Goal: Information Seeking & Learning: Check status

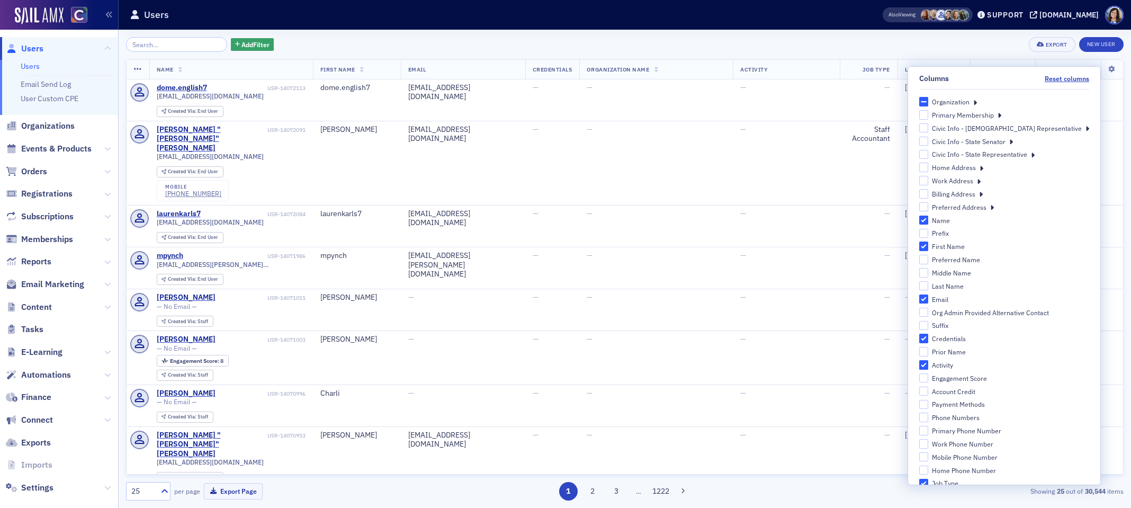
scroll to position [240, 0]
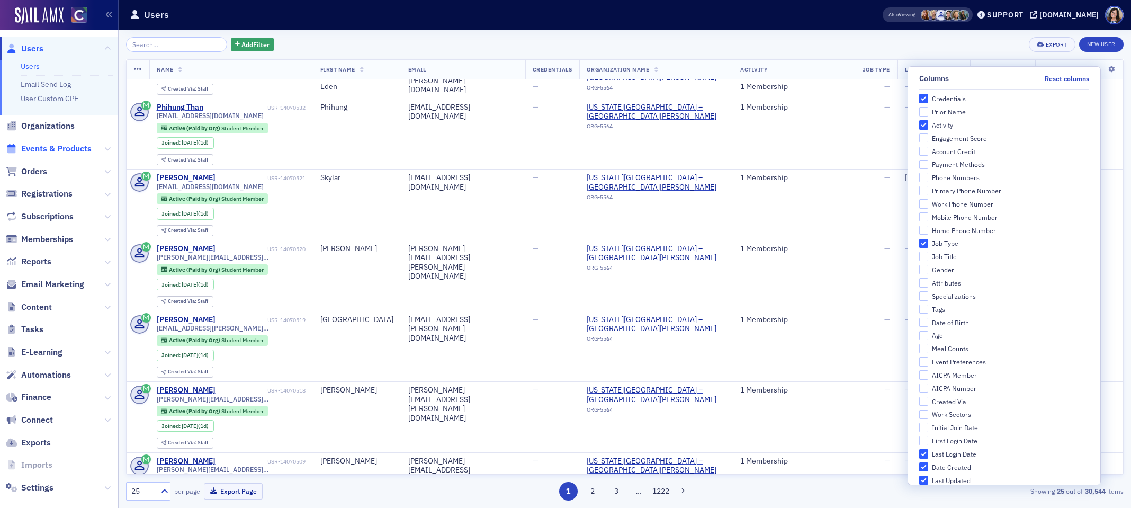
click at [63, 148] on span "Events & Products" at bounding box center [56, 149] width 70 height 12
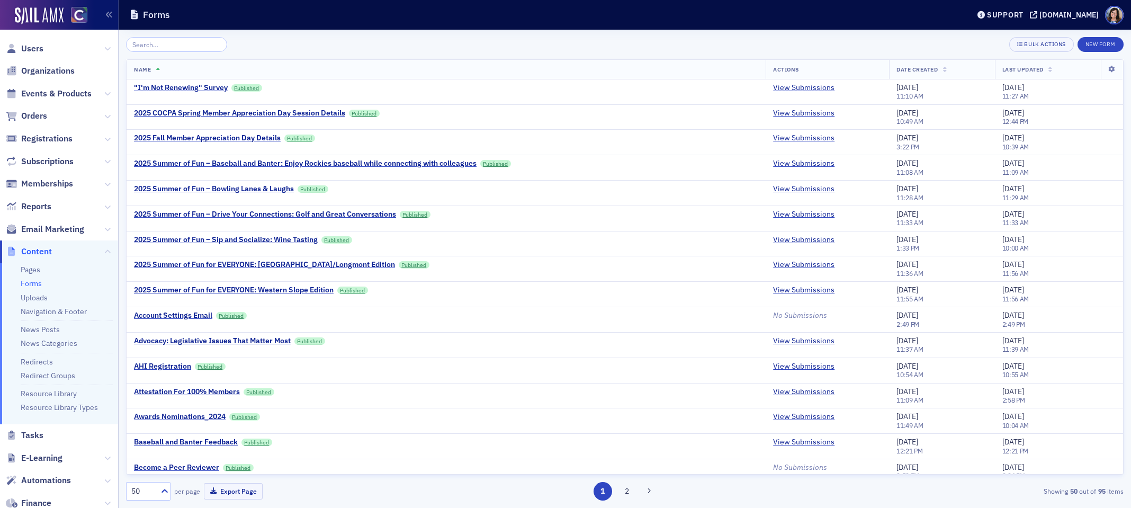
click at [138, 44] on input "search" at bounding box center [176, 44] width 101 height 15
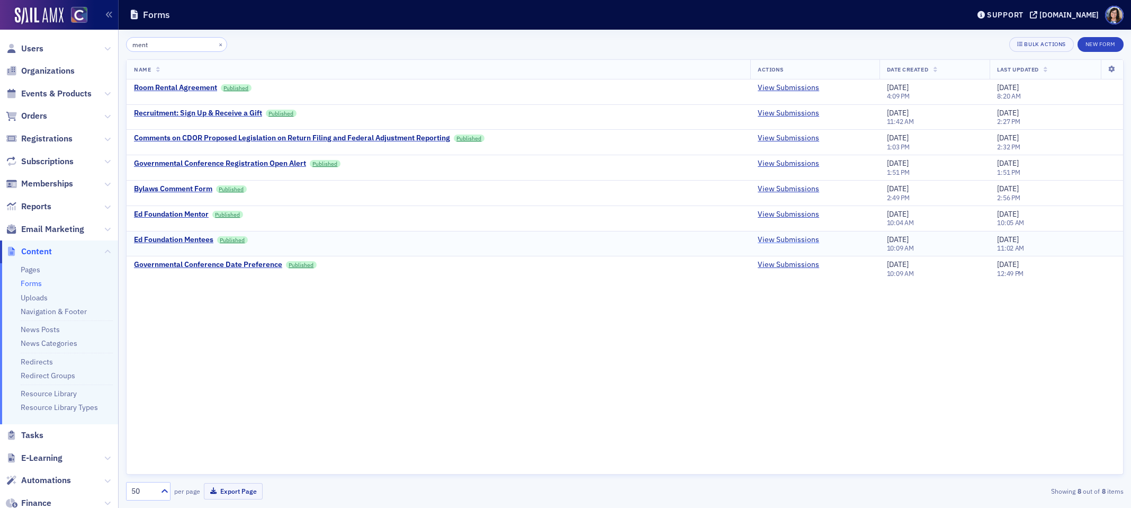
type input "ment"
click at [781, 240] on link "View Submissions" at bounding box center [788, 240] width 61 height 10
click at [798, 214] on link "View Submissions" at bounding box center [788, 215] width 61 height 10
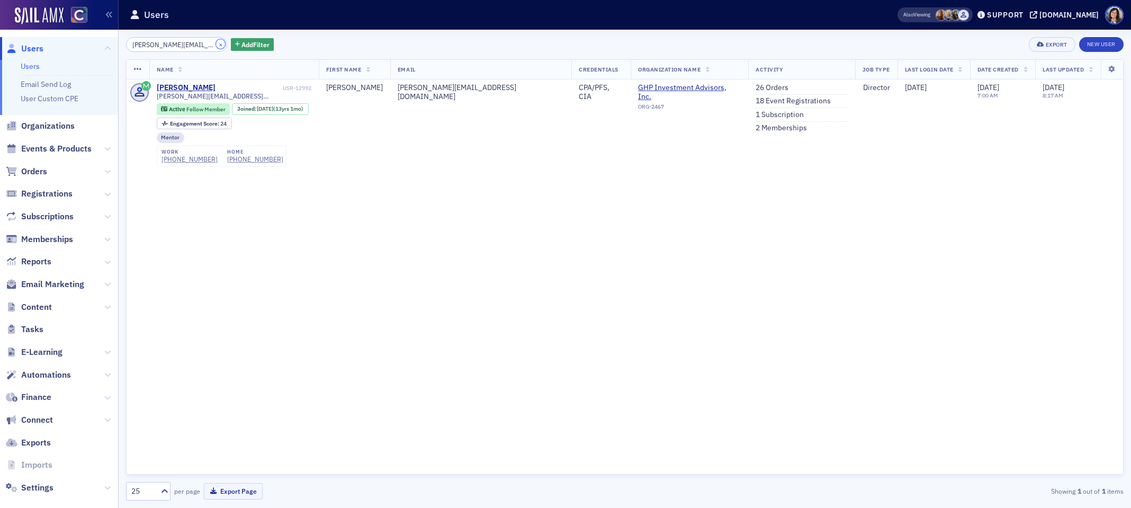
click at [216, 44] on button "×" at bounding box center [221, 44] width 10 height 10
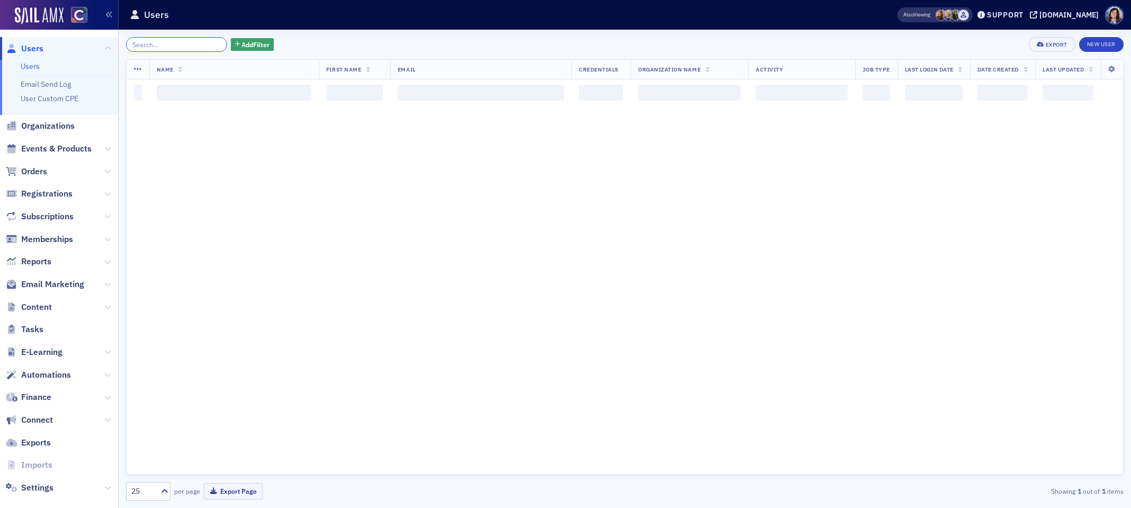
click at [184, 44] on input "search" at bounding box center [176, 44] width 101 height 15
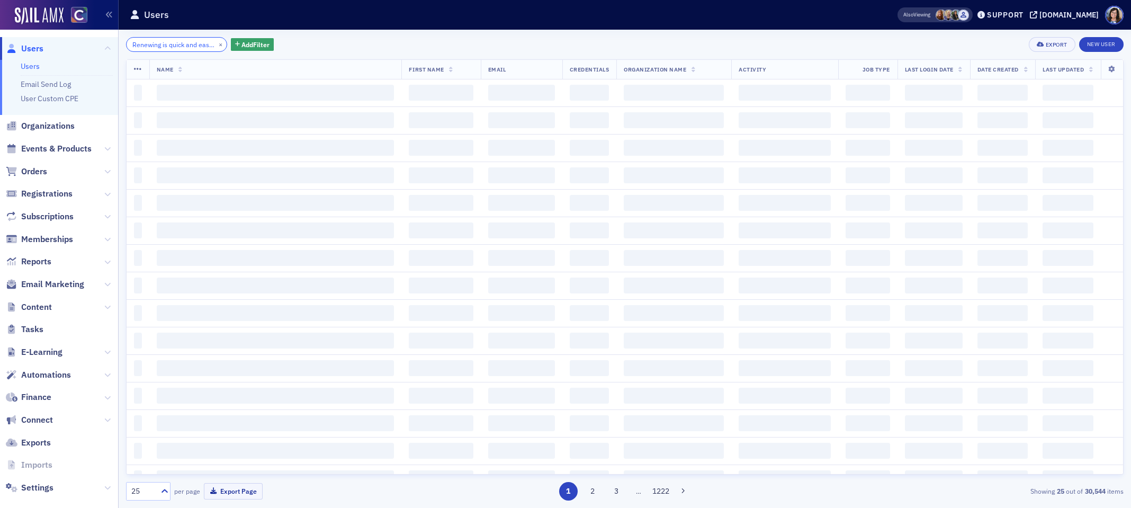
scroll to position [0, 554]
type input "Renewing is quick and easy—just visit cocpa.org and click the JOIN button at th…"
click at [216, 46] on button "×" at bounding box center [221, 44] width 10 height 10
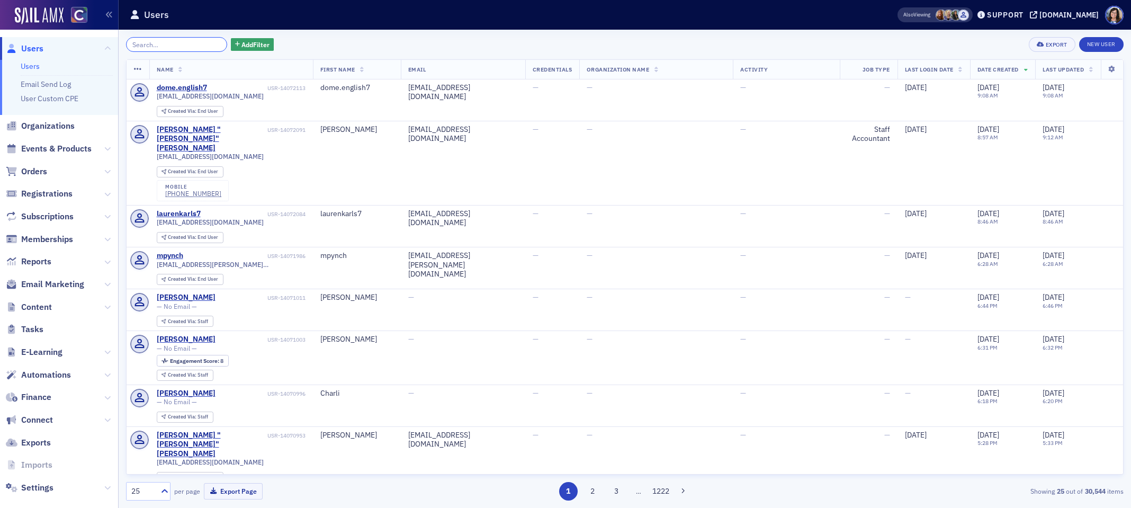
click at [172, 43] on input "search" at bounding box center [176, 44] width 101 height 15
paste input "Renewing is quick and easy—just visit cocpa.org and click the JOIN button at th…"
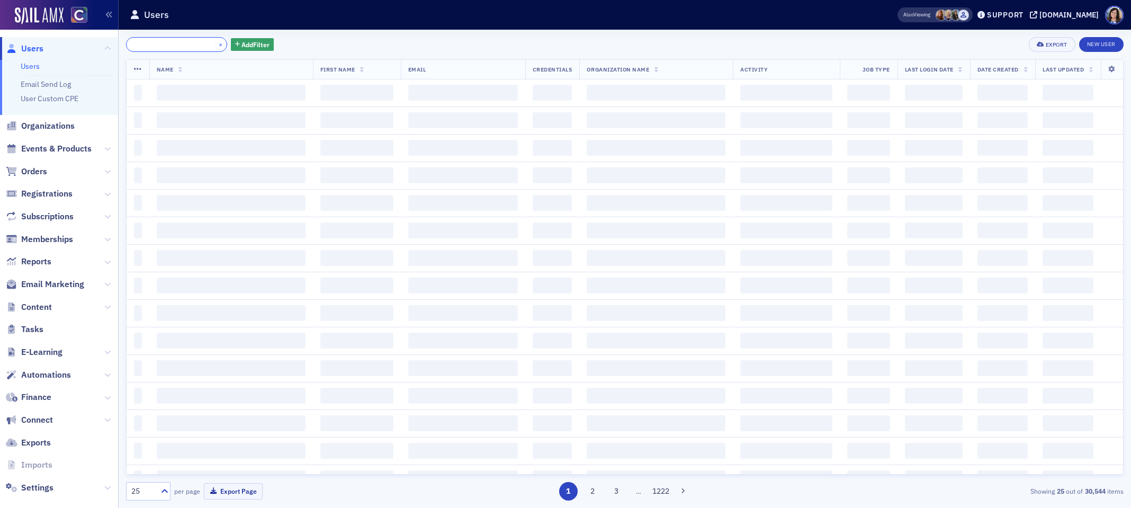
type input "Renewing is quick and easy—just visit cocpa.org and click the JOIN button at th…"
click at [216, 48] on button "×" at bounding box center [221, 44] width 10 height 10
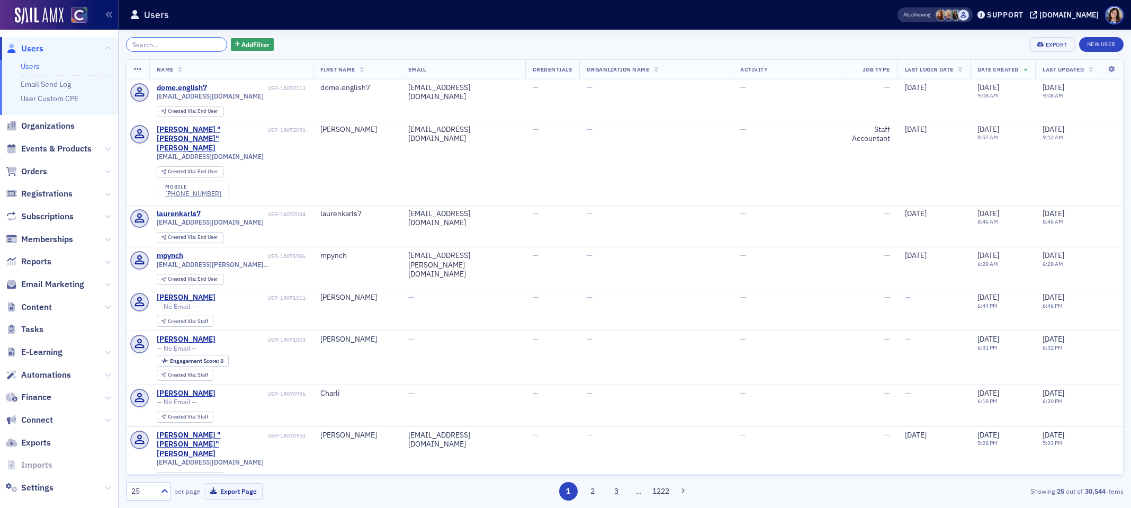
click at [141, 44] on input "search" at bounding box center [176, 44] width 101 height 15
paste input "[EMAIL_ADDRESS][DOMAIN_NAME]"
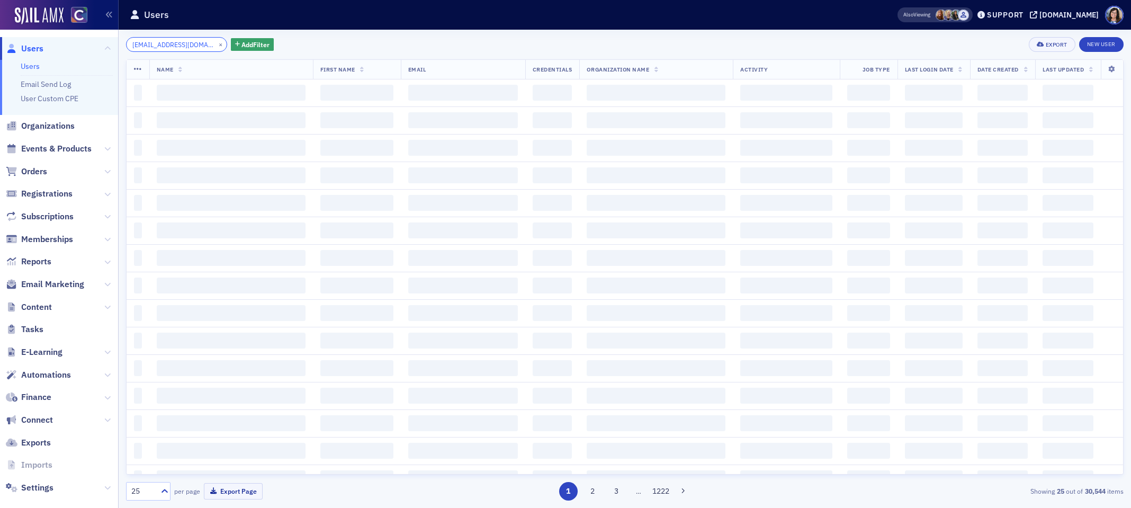
scroll to position [0, 12]
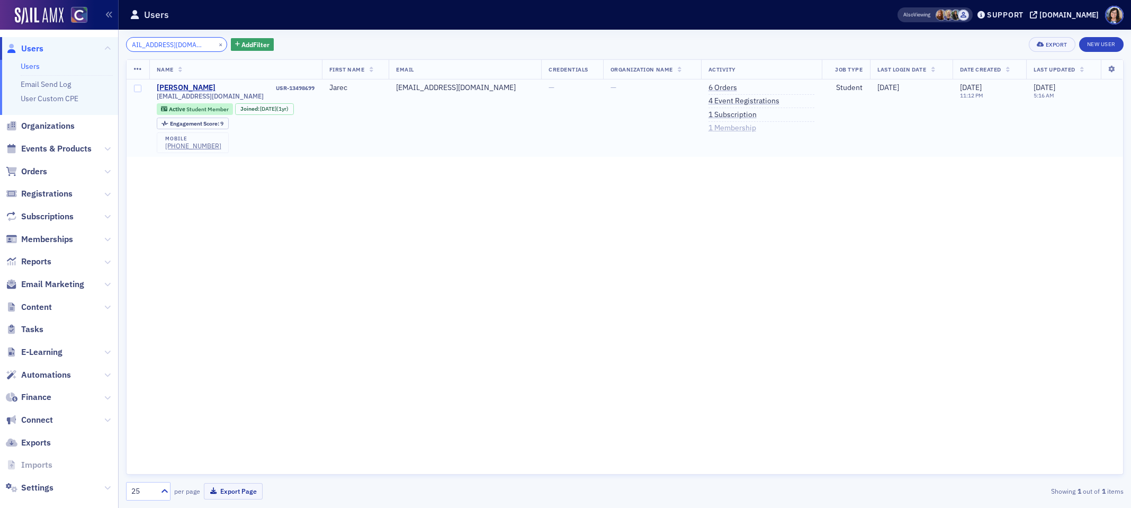
type input "[EMAIL_ADDRESS][DOMAIN_NAME]"
click at [711, 129] on link "1 Membership" at bounding box center [732, 128] width 48 height 10
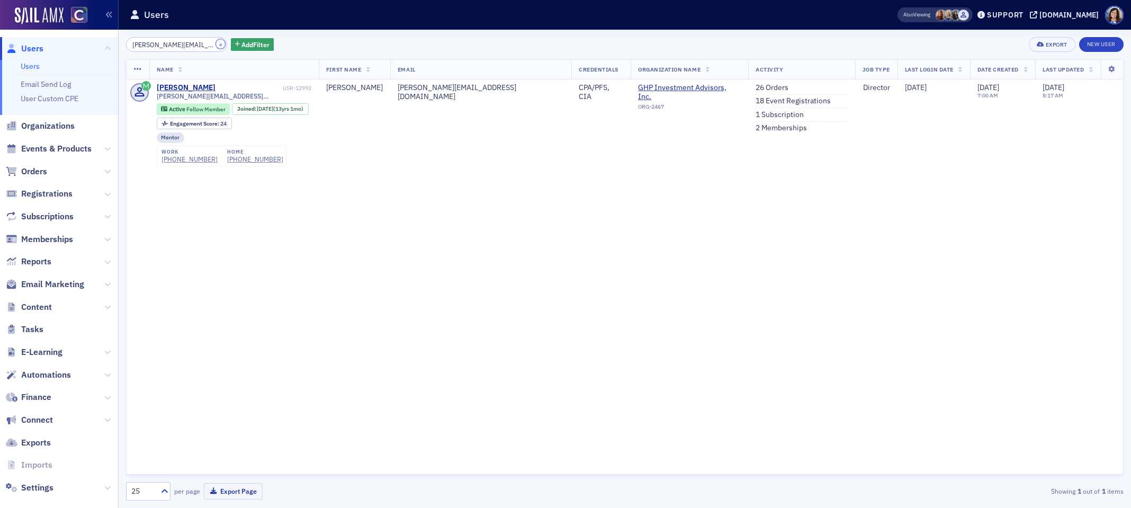
drag, startPoint x: 209, startPoint y: 43, endPoint x: 187, endPoint y: 44, distance: 21.2
click at [216, 43] on button "×" at bounding box center [221, 44] width 10 height 10
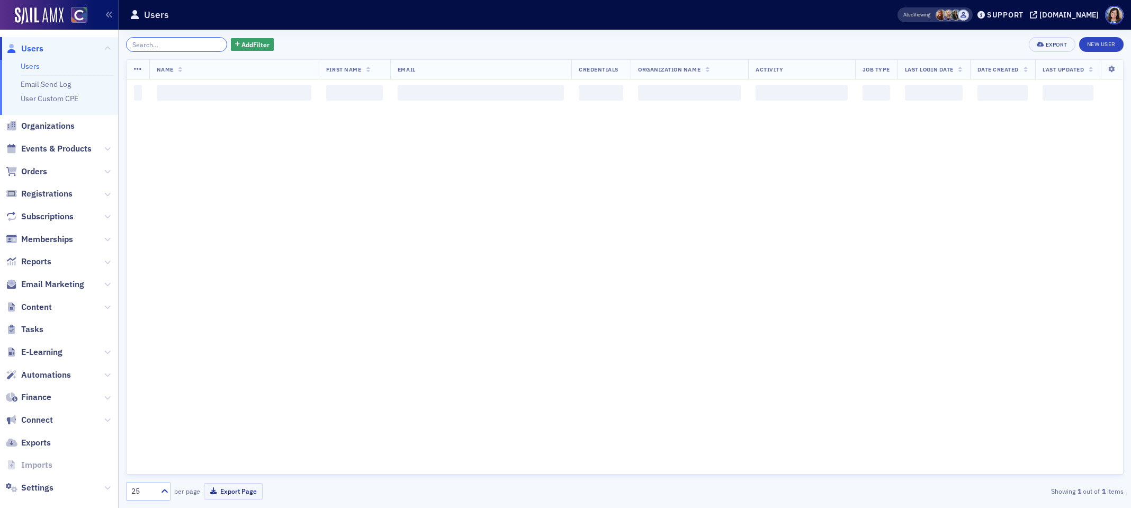
click at [187, 44] on input "search" at bounding box center [176, 44] width 101 height 15
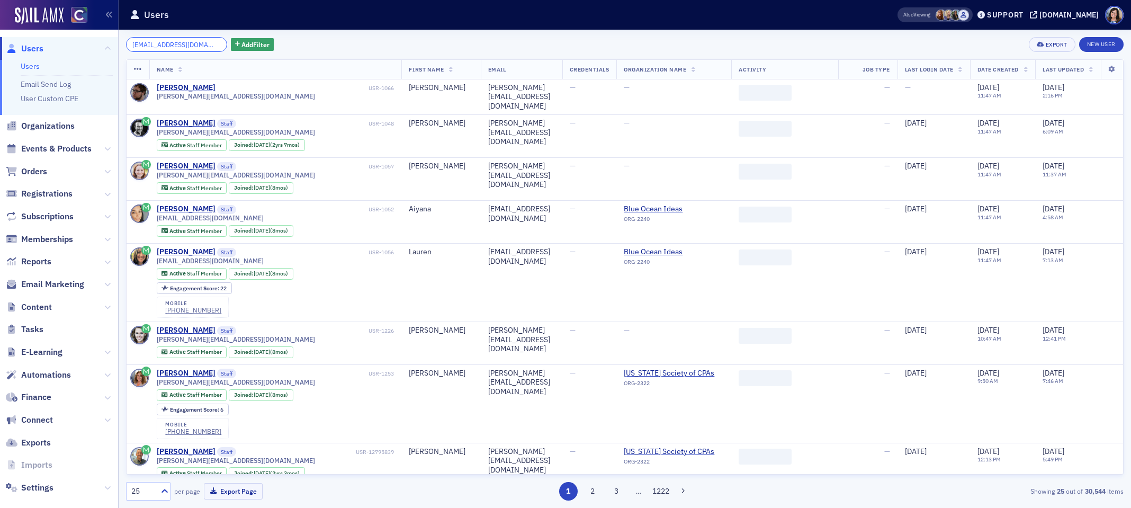
scroll to position [0, 12]
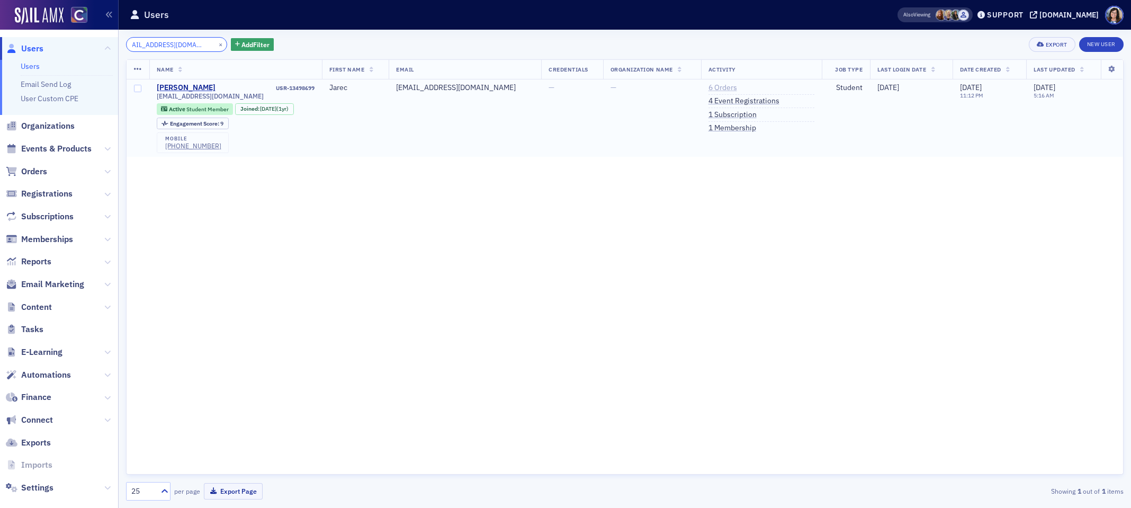
type input "[EMAIL_ADDRESS][DOMAIN_NAME]"
click at [712, 89] on link "6 Orders" at bounding box center [722, 88] width 29 height 10
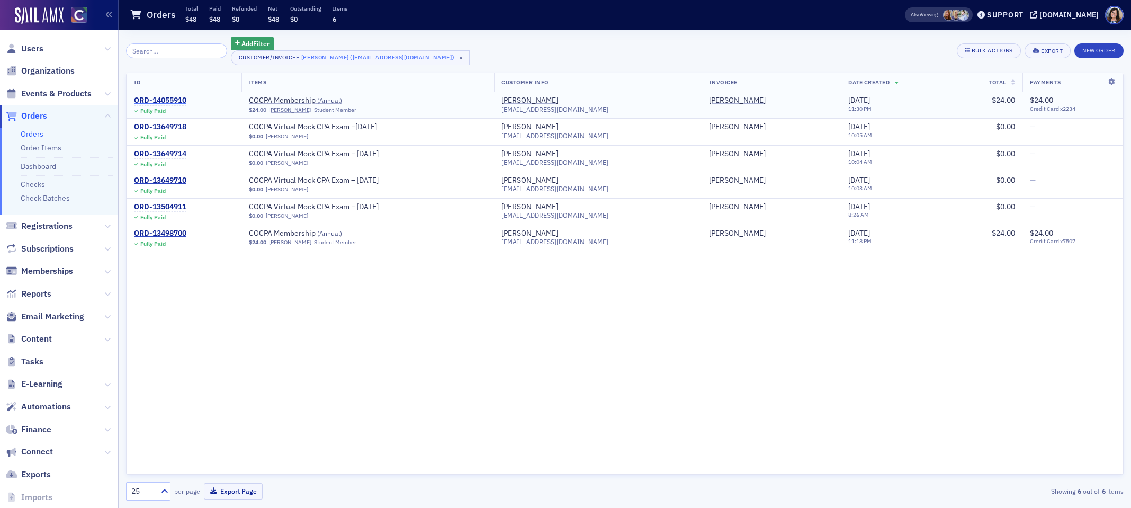
click at [166, 101] on div "ORD-14055910" at bounding box center [160, 101] width 52 height 10
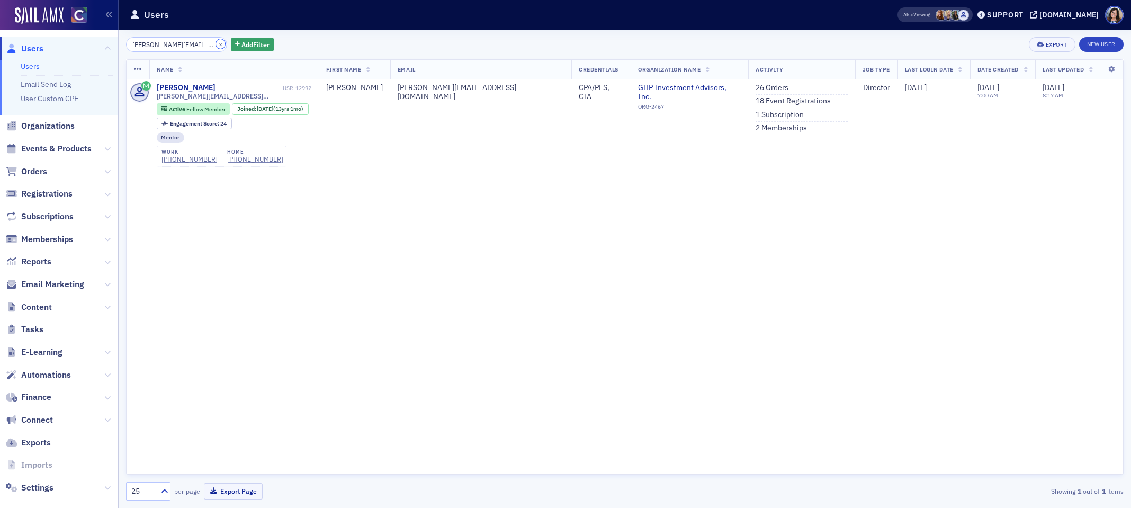
drag, startPoint x: 207, startPoint y: 46, endPoint x: 175, endPoint y: 46, distance: 32.3
click at [216, 46] on button "×" at bounding box center [221, 44] width 10 height 10
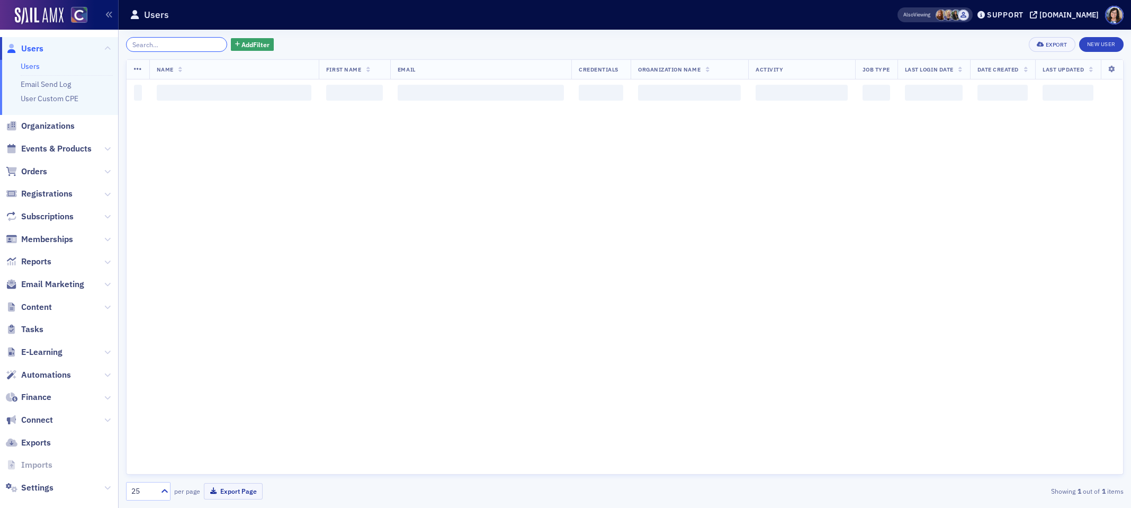
click at [172, 46] on input "search" at bounding box center [176, 44] width 101 height 15
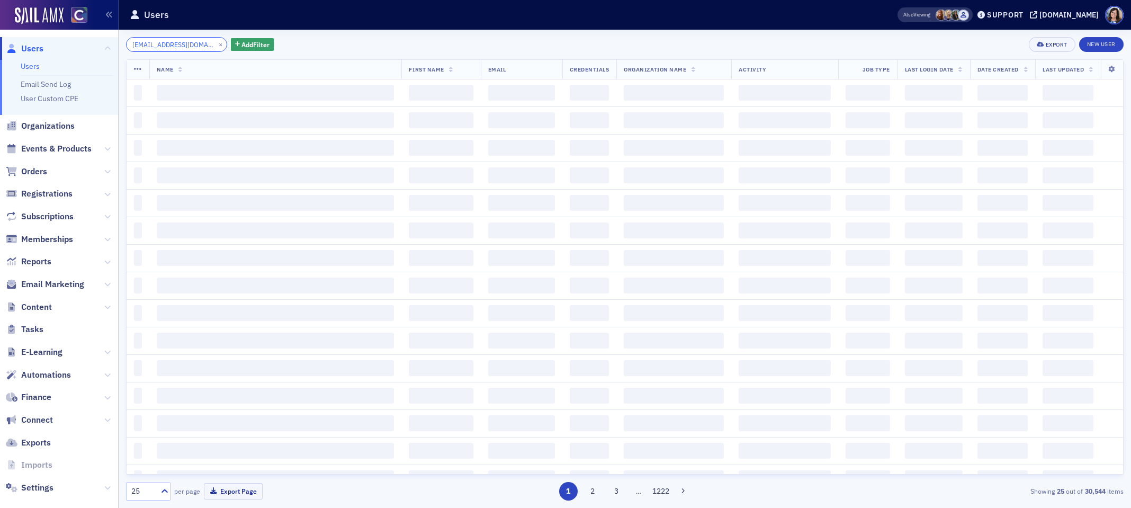
scroll to position [0, 12]
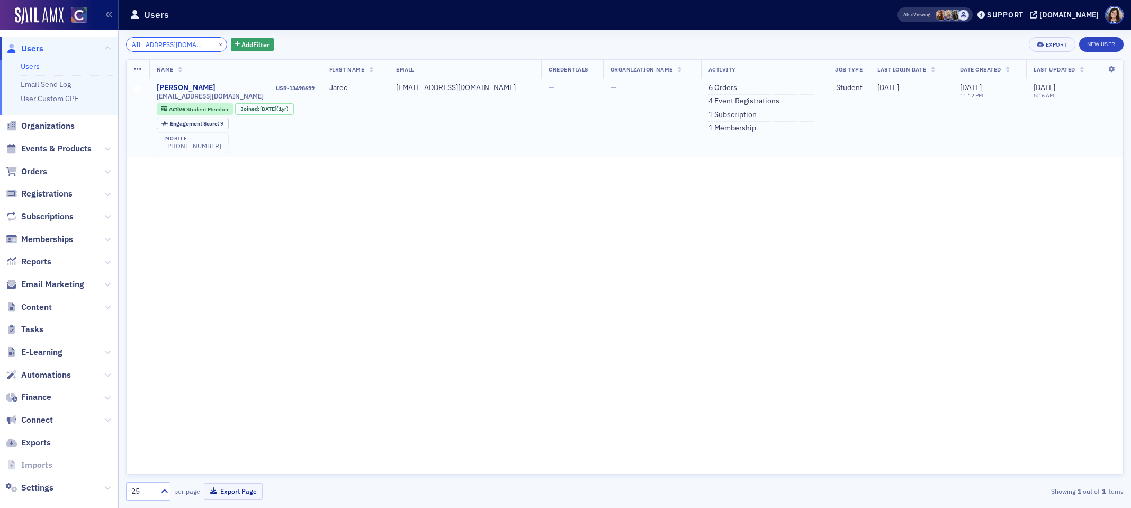
type input "[EMAIL_ADDRESS][DOMAIN_NAME]"
drag, startPoint x: 339, startPoint y: 88, endPoint x: 293, endPoint y: 88, distance: 46.1
click at [293, 88] on tr "Jarec Henderson USR-13498699 jarechenderson@gmail.com Active Student Member Joi…" at bounding box center [625, 117] width 996 height 77
click at [292, 88] on div "USR-13498699" at bounding box center [265, 88] width 97 height 7
drag, startPoint x: 292, startPoint y: 88, endPoint x: 329, endPoint y: 89, distance: 37.1
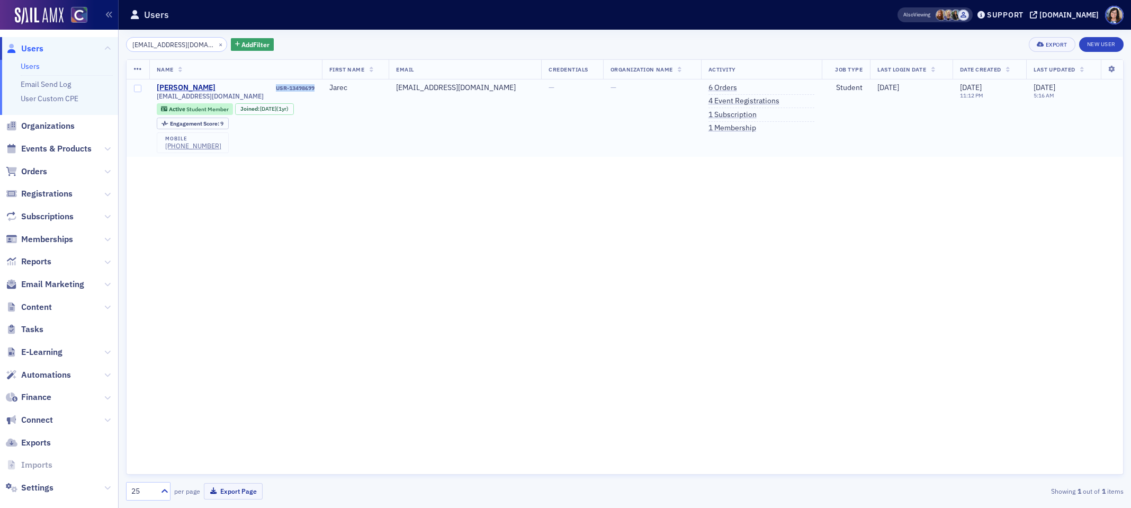
click at [314, 89] on div "USR-13498699" at bounding box center [265, 88] width 97 height 7
copy div "USR-13498699"
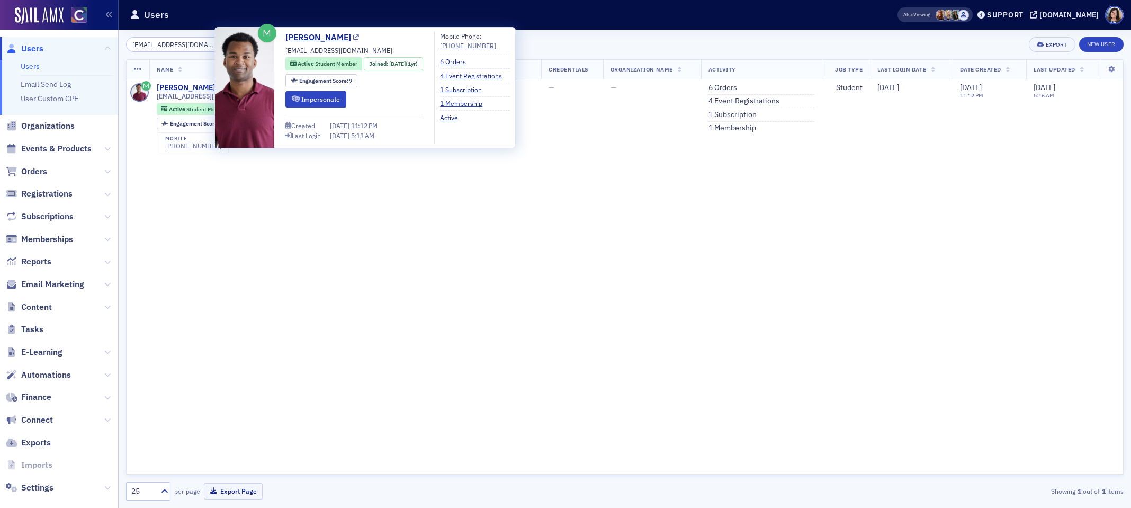
click at [356, 39] on icon at bounding box center [356, 38] width 6 height 6
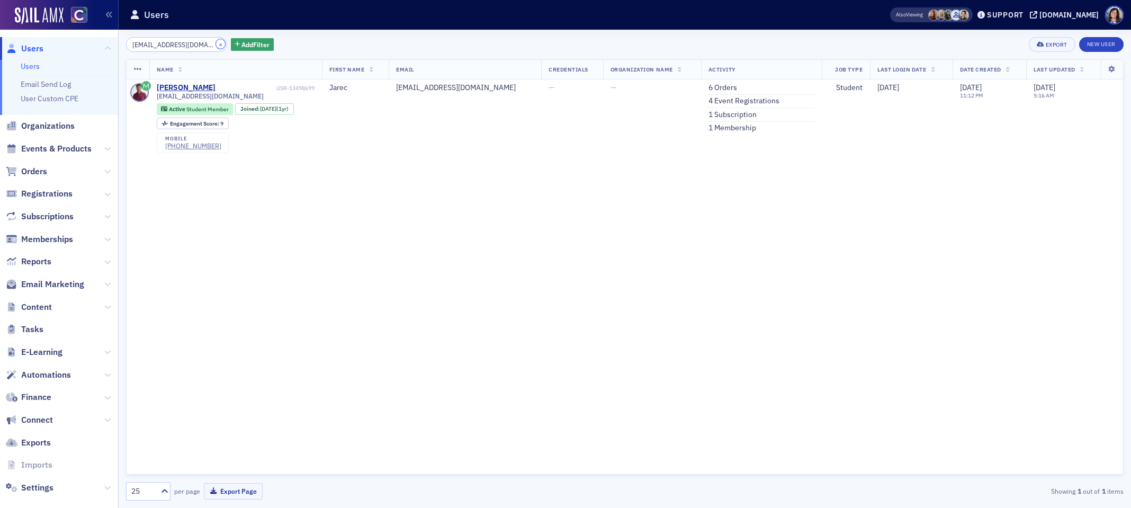
click at [216, 44] on button "×" at bounding box center [221, 44] width 10 height 10
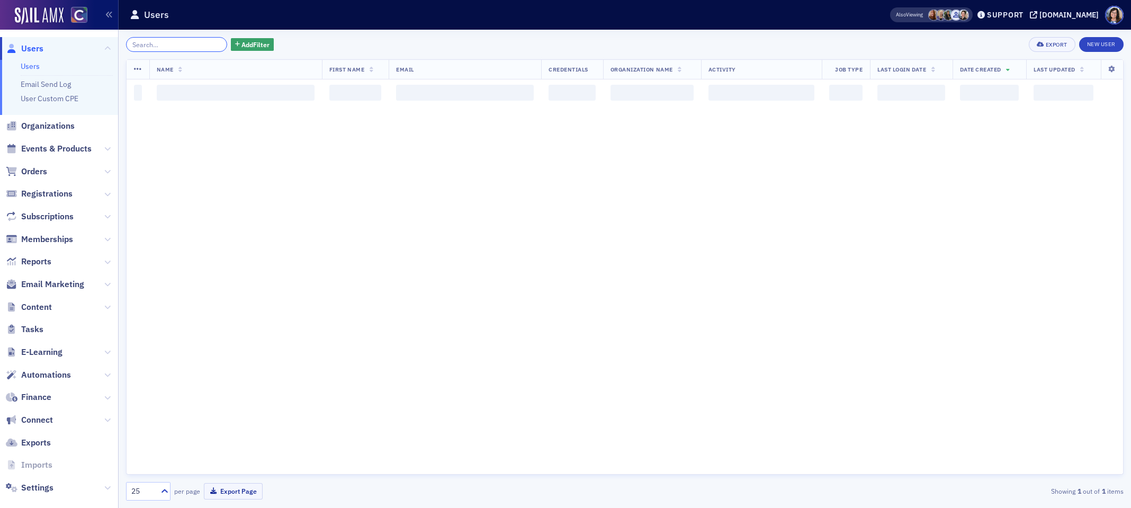
click at [190, 44] on input "search" at bounding box center [176, 44] width 101 height 15
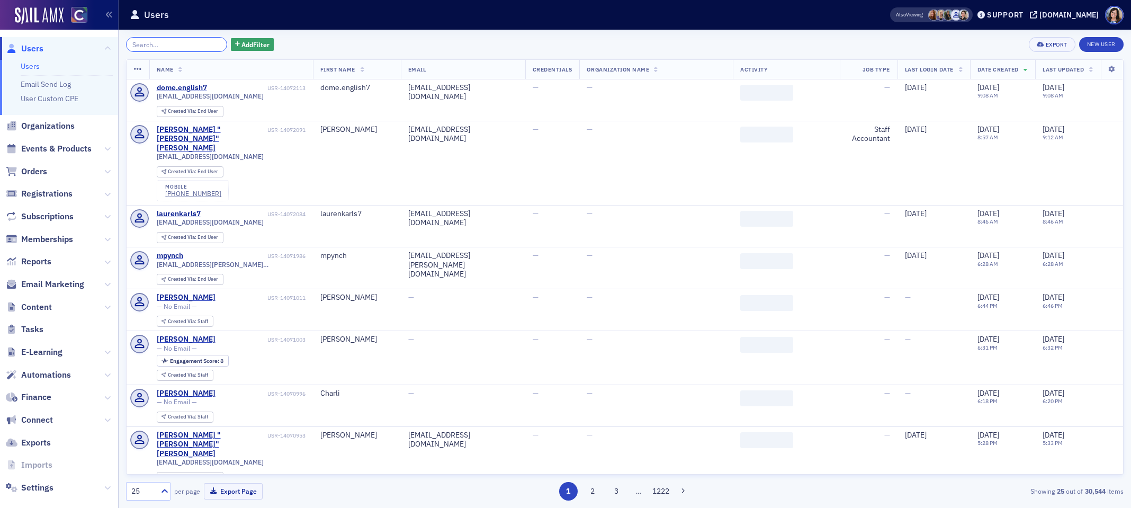
paste input "cassandra.porter.r@gmail.com"
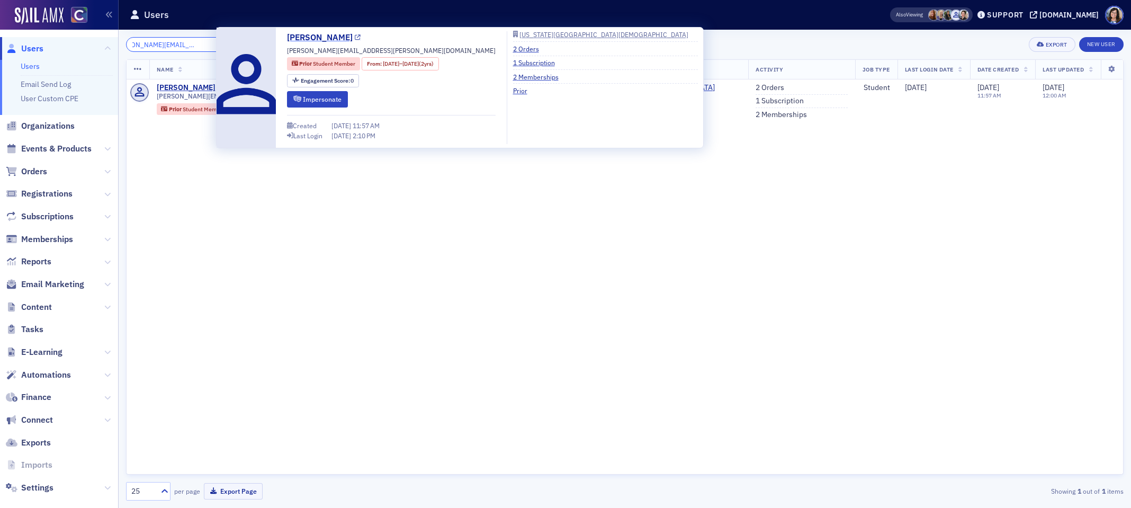
type input "cassandra.porter.r@gmail.com"
click at [357, 38] on icon at bounding box center [358, 38] width 6 height 6
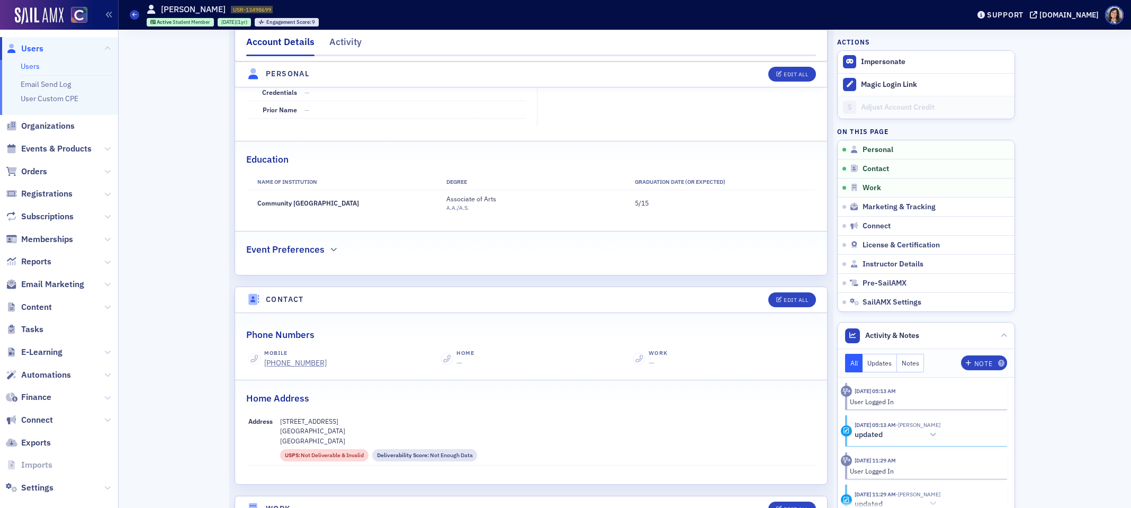
scroll to position [253, 0]
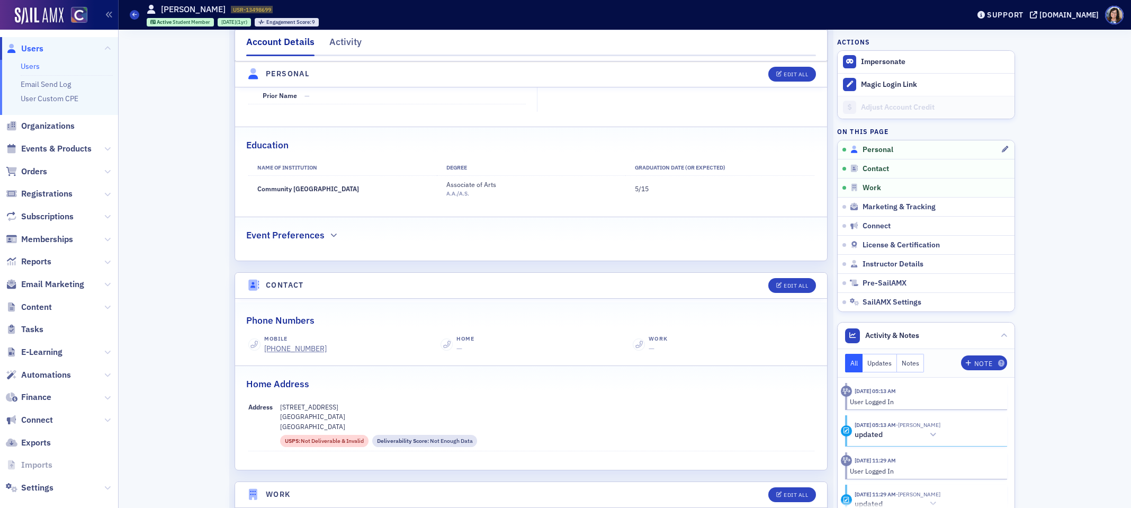
click at [871, 147] on span "Personal" at bounding box center [877, 150] width 31 height 10
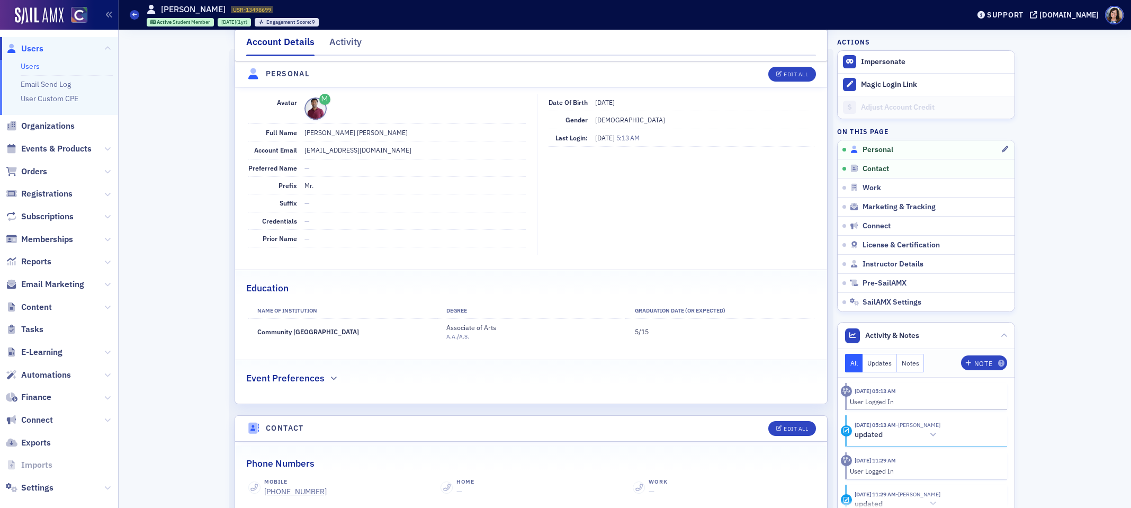
scroll to position [101, 0]
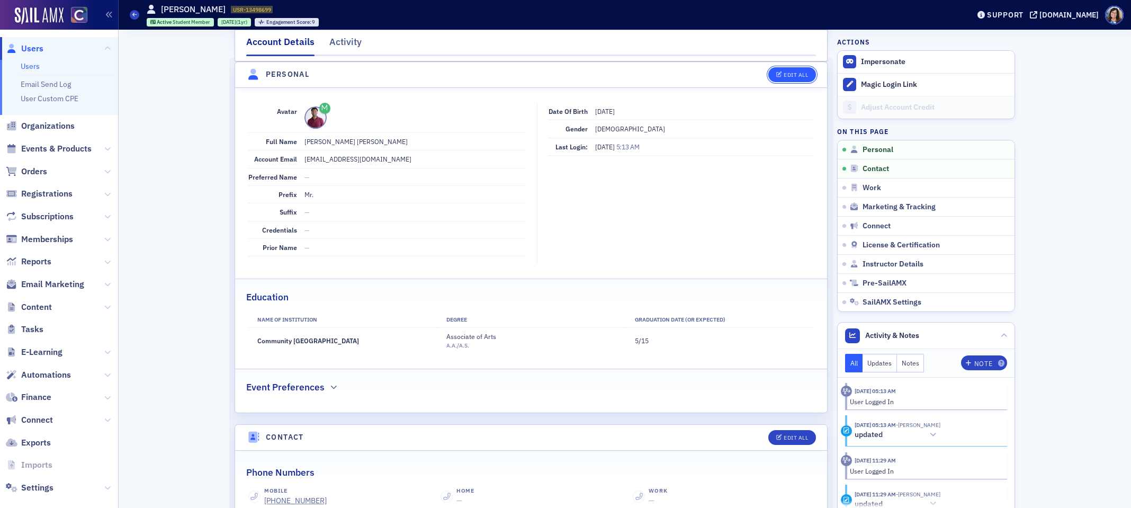
click at [793, 76] on div "Edit All" at bounding box center [796, 75] width 24 height 6
select select "US"
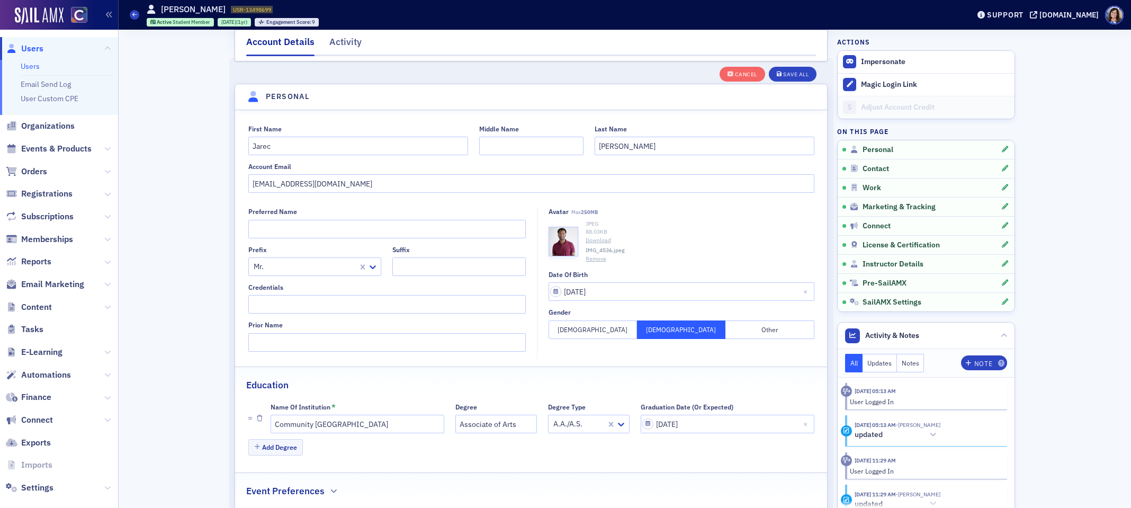
scroll to position [123, 0]
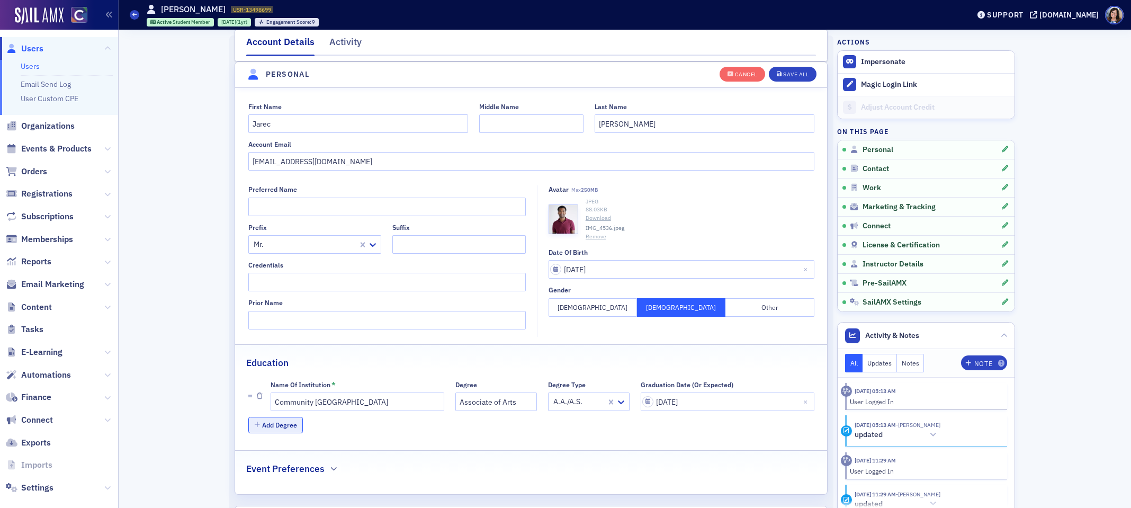
click at [275, 428] on button "Add Degree" at bounding box center [275, 425] width 55 height 16
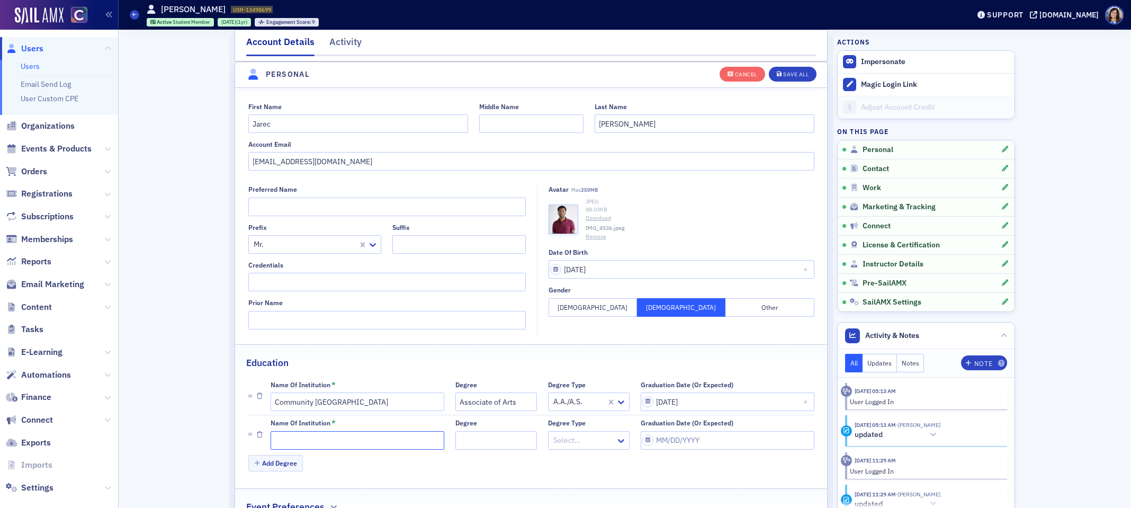
click at [293, 441] on input "Name of Institution *" at bounding box center [358, 440] width 174 height 19
paste input "Colorado State University - Pueblo"
type input "Colorado State University - Pueblo"
click at [792, 72] on div "Save All" at bounding box center [795, 74] width 25 height 6
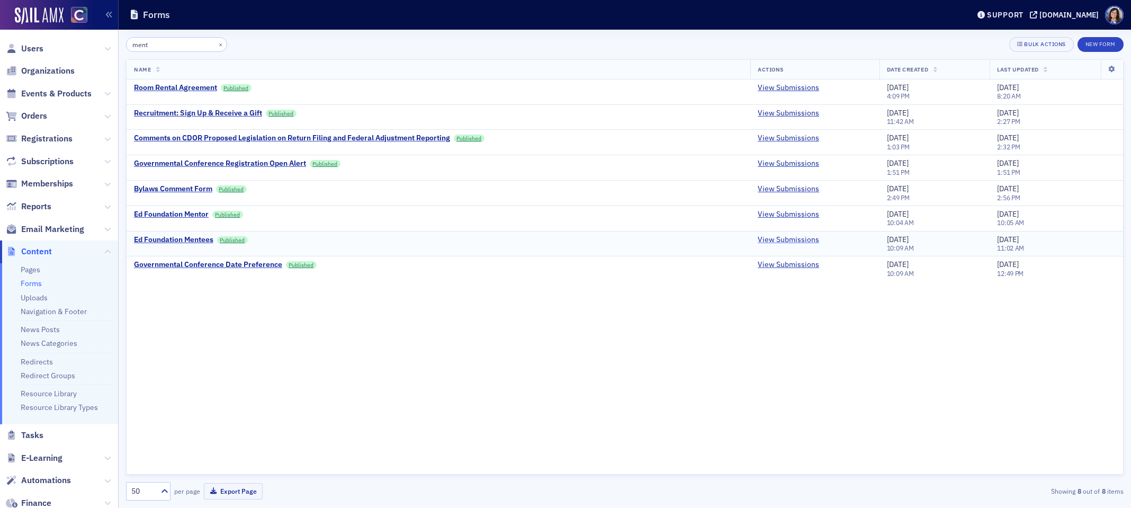
click at [771, 241] on link "View Submissions" at bounding box center [788, 240] width 61 height 10
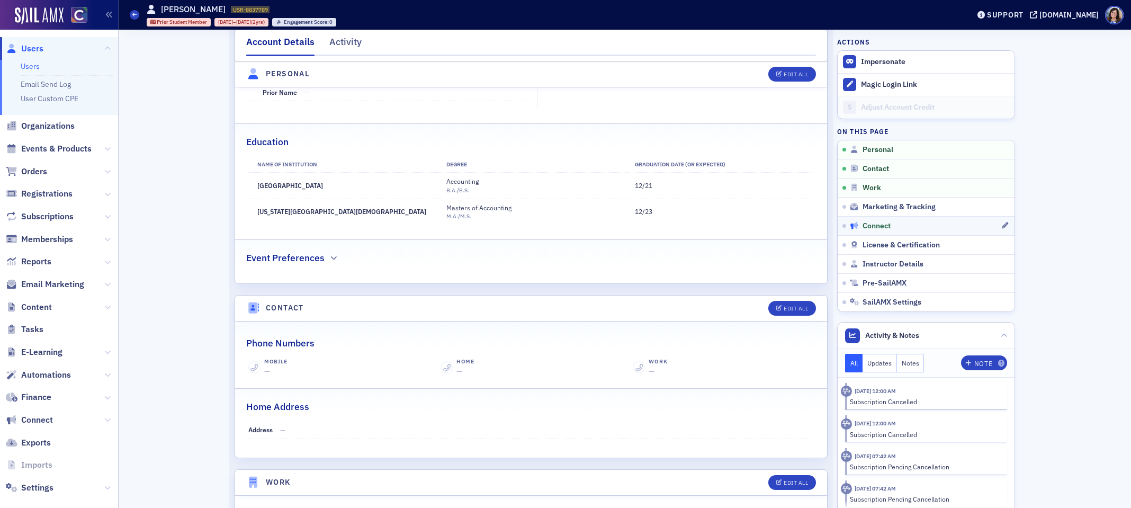
scroll to position [256, 0]
click at [908, 362] on button "Notes" at bounding box center [911, 363] width 28 height 19
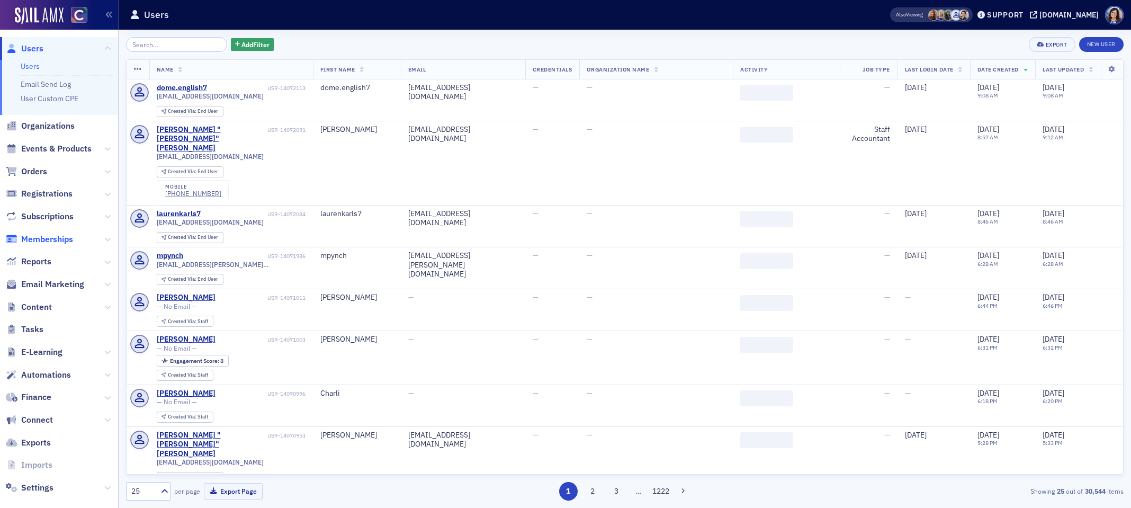
click at [39, 242] on span "Memberships" at bounding box center [47, 239] width 52 height 12
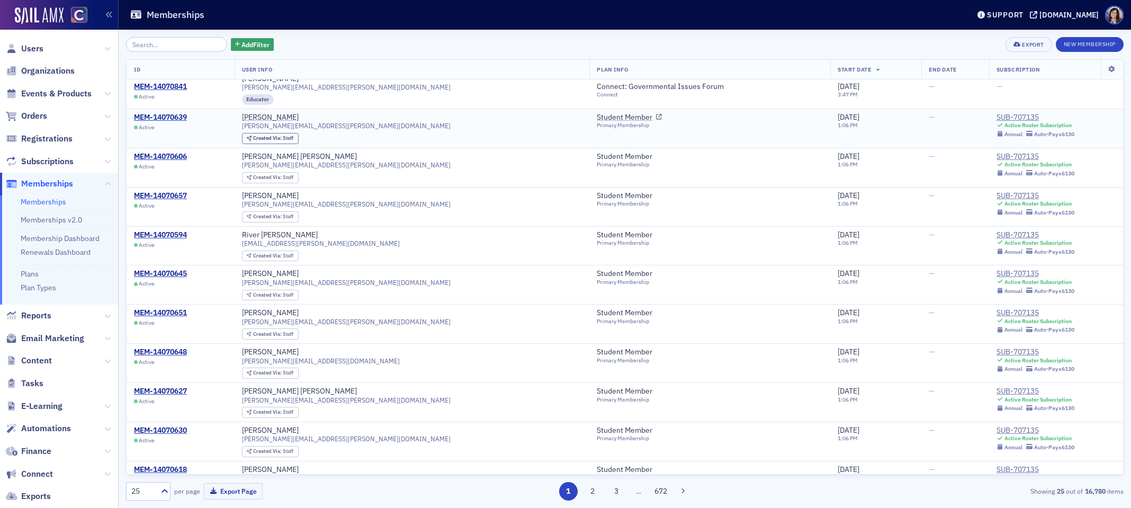
scroll to position [11, 0]
click at [165, 492] on icon at bounding box center [164, 490] width 11 height 11
click at [165, 448] on div "250" at bounding box center [148, 446] width 43 height 20
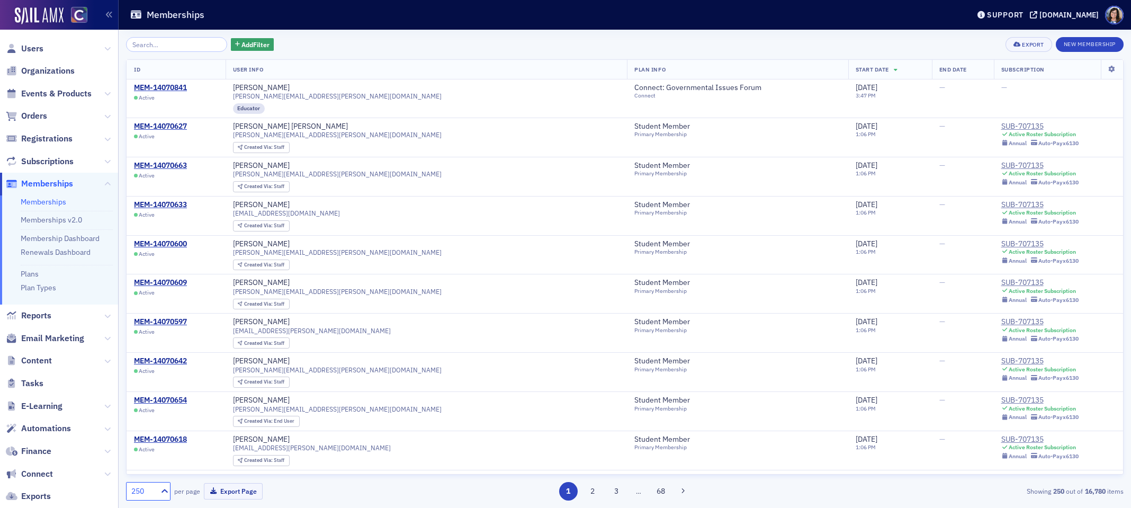
click at [728, 39] on div "Add Filter Export New Membership" at bounding box center [624, 44] width 997 height 15
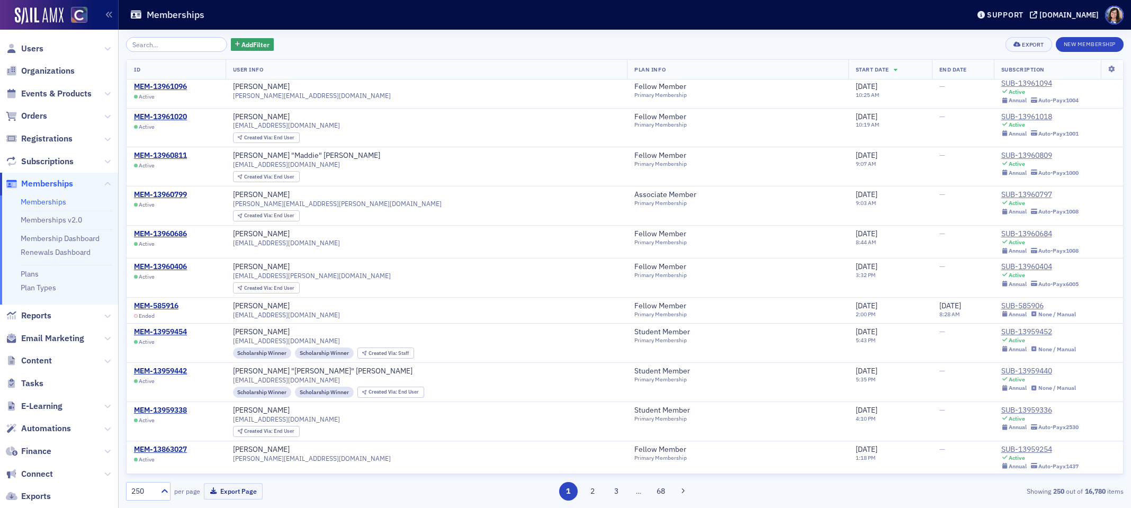
scroll to position [4174, 0]
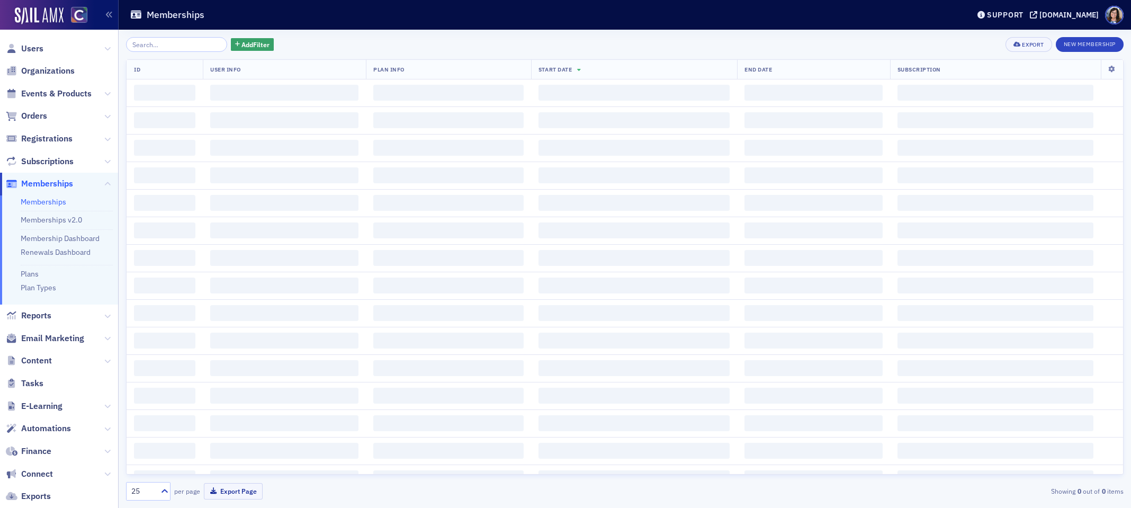
click at [58, 94] on span "Events & Products" at bounding box center [56, 94] width 70 height 12
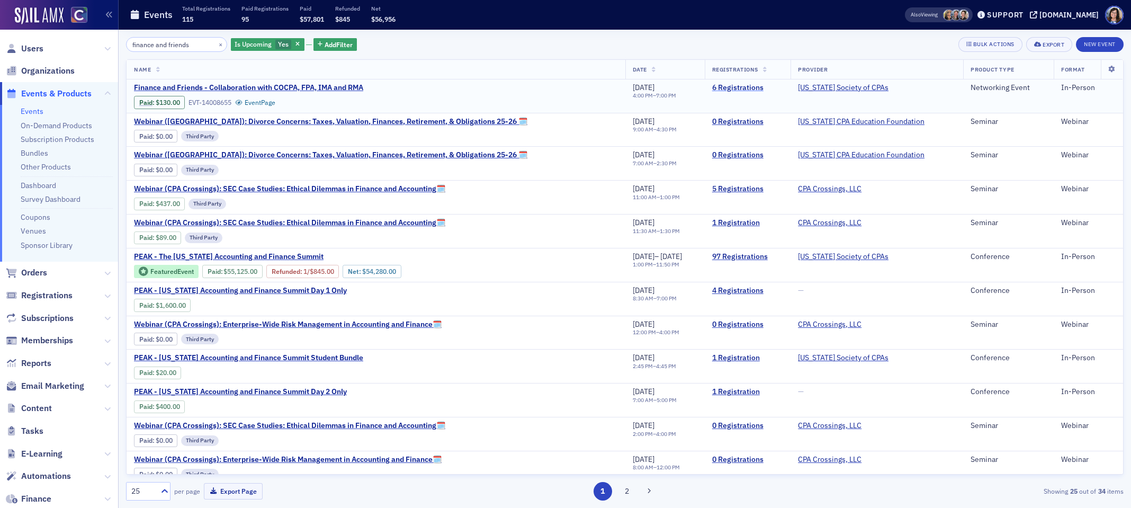
type input "finance and friends"
click at [751, 88] on link "6 Registrations" at bounding box center [747, 88] width 71 height 10
